Goal: Find specific page/section: Find specific page/section

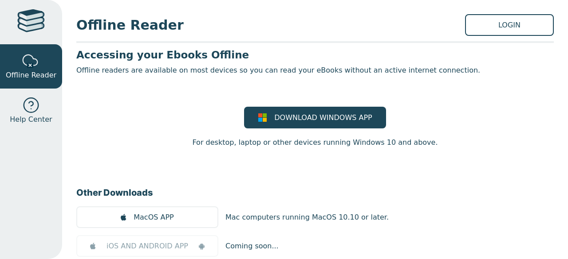
click at [40, 24] on div at bounding box center [31, 22] width 28 height 26
click at [489, 24] on link "LOGIN" at bounding box center [509, 25] width 89 height 22
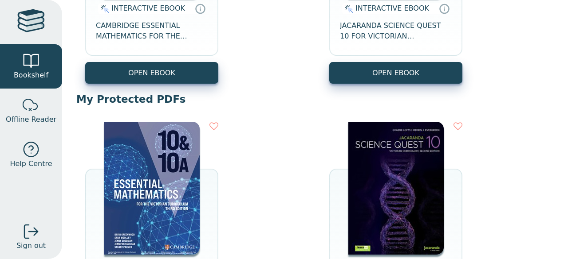
scroll to position [259, 0]
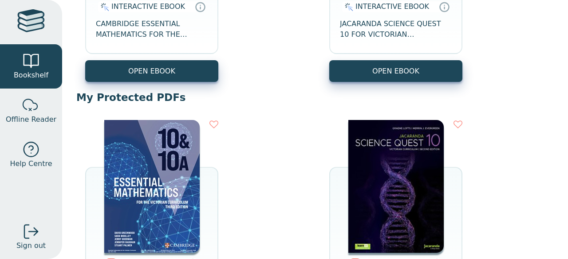
click at [171, 196] on img at bounding box center [151, 186] width 95 height 133
